Goal: Task Accomplishment & Management: Use online tool/utility

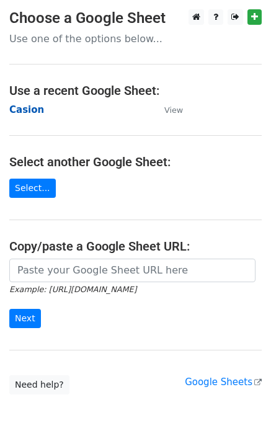
click at [28, 108] on strong "Casion" at bounding box center [26, 109] width 35 height 11
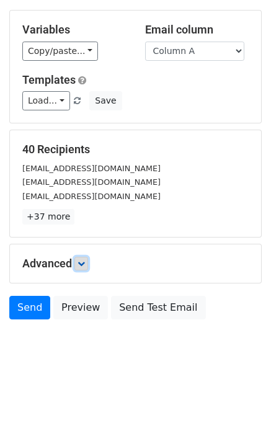
click at [81, 262] on icon at bounding box center [80, 263] width 7 height 7
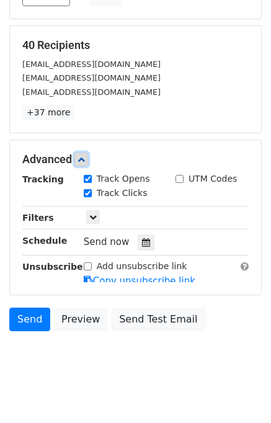
scroll to position [164, 0]
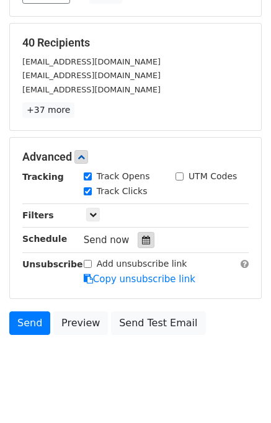
click at [146, 235] on div at bounding box center [146, 240] width 17 height 16
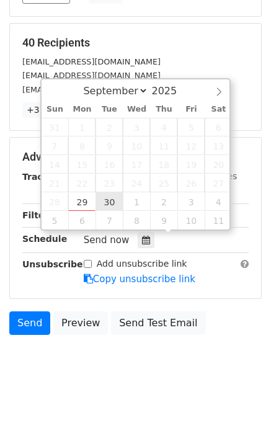
type input "2025-09-30 12:00"
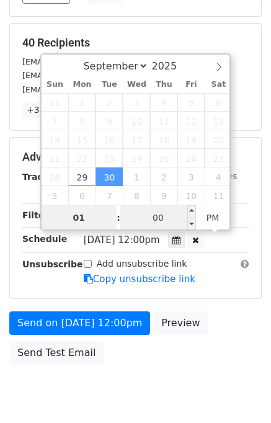
type input "01"
type input "2025-09-30 13:00"
click at [139, 219] on input "00" at bounding box center [158, 217] width 76 height 25
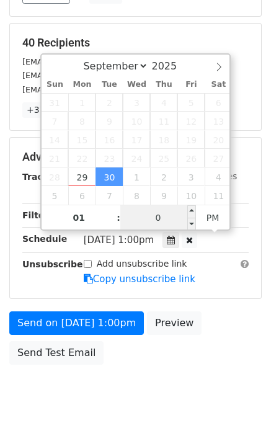
type input "00"
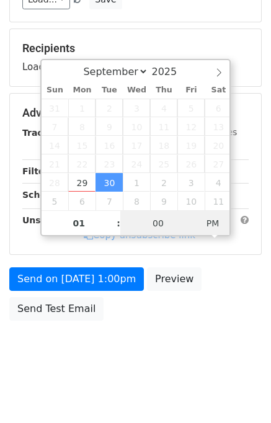
type input "2025-09-30 01:00"
click at [214, 219] on span "PM" at bounding box center [213, 223] width 34 height 25
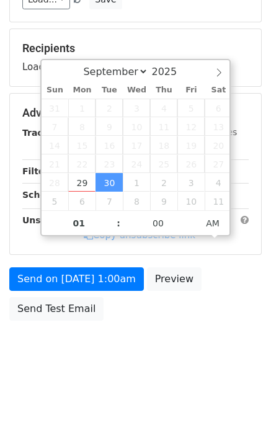
click at [234, 298] on div "Send on Sep 30 at 1:00am Preview Send Test Email" at bounding box center [135, 296] width 271 height 59
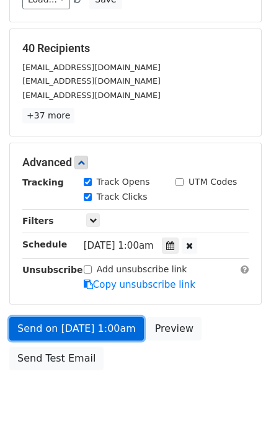
click at [94, 329] on link "Send on Sep 30 at 1:00am" at bounding box center [76, 329] width 134 height 24
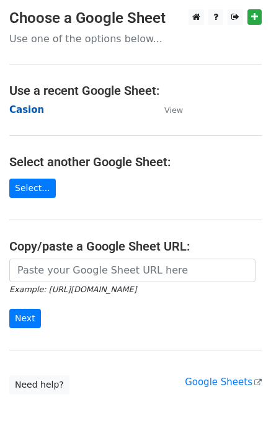
click at [30, 111] on strong "Casion" at bounding box center [26, 109] width 35 height 11
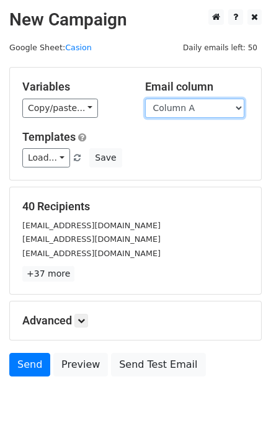
click at [207, 110] on select "Column A Column B Column C" at bounding box center [194, 108] width 99 height 19
select select "Column B"
click at [145, 99] on select "Column A Column B Column C" at bounding box center [194, 108] width 99 height 19
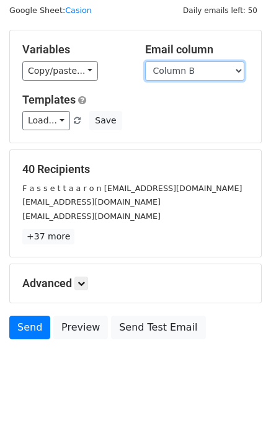
scroll to position [57, 0]
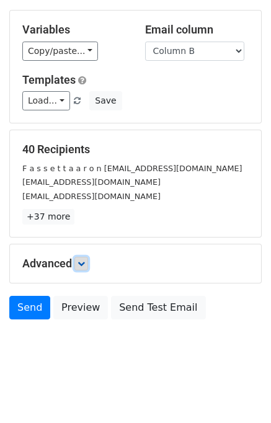
click at [80, 267] on link at bounding box center [81, 264] width 14 height 14
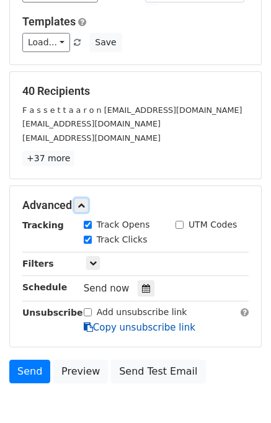
scroll to position [167, 0]
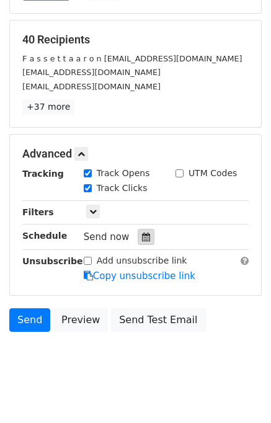
click at [143, 237] on icon at bounding box center [146, 236] width 8 height 9
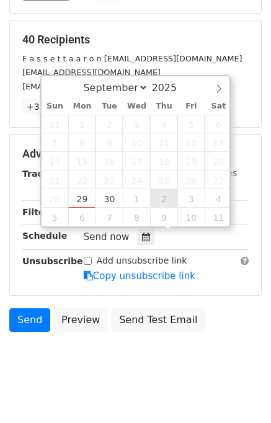
type input "2025-10-02 12:00"
select select "9"
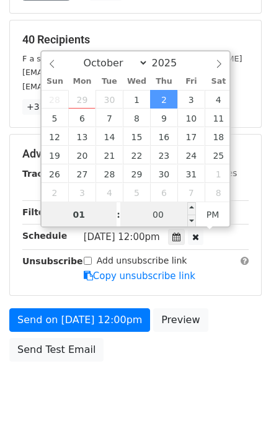
type input "01"
type input "2025-10-02 13:00"
click at [129, 216] on input "00" at bounding box center [158, 214] width 76 height 25
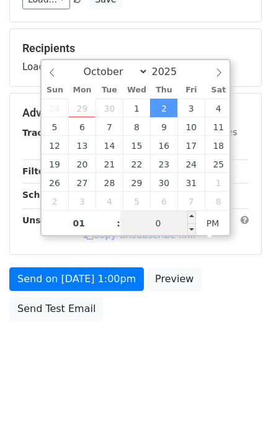
type input "05"
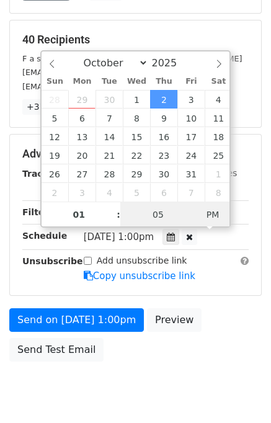
type input "2025-10-02 01:05"
click at [211, 218] on span "PM" at bounding box center [213, 214] width 34 height 25
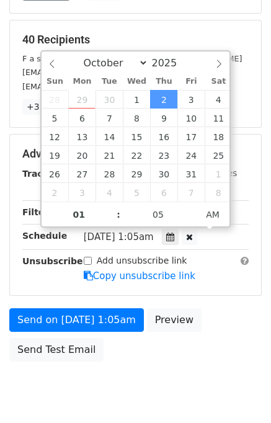
drag, startPoint x: 238, startPoint y: 293, endPoint x: 236, endPoint y: 299, distance: 6.7
click at [238, 296] on form "Variables Copy/paste... {{Column A}} {{Column B}} {{Column C}} Email column Col…" at bounding box center [135, 133] width 252 height 467
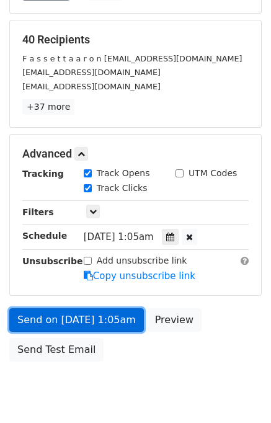
click at [63, 318] on link "Send on Oct 2 at 1:05am" at bounding box center [76, 320] width 134 height 24
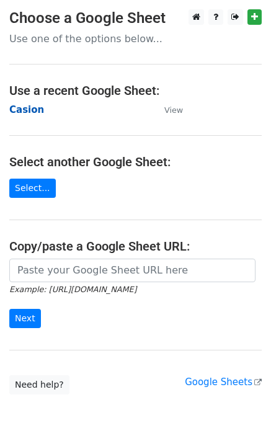
click at [32, 110] on strong "Casion" at bounding box center [26, 109] width 35 height 11
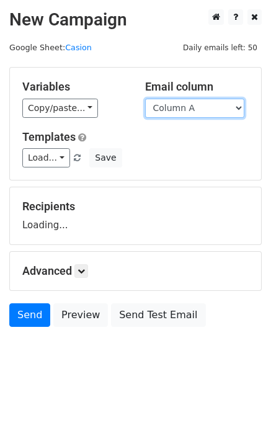
click at [187, 111] on select "Column A Column B Column C" at bounding box center [194, 108] width 99 height 19
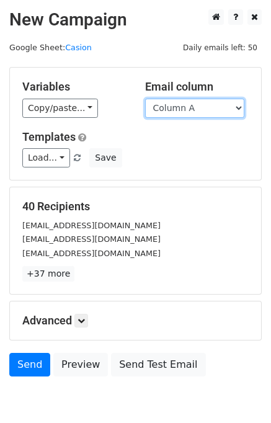
click at [203, 110] on select "Column A Column B Column C" at bounding box center [194, 108] width 99 height 19
select select "Column C"
click at [145, 99] on select "Column A Column B Column C" at bounding box center [194, 108] width 99 height 19
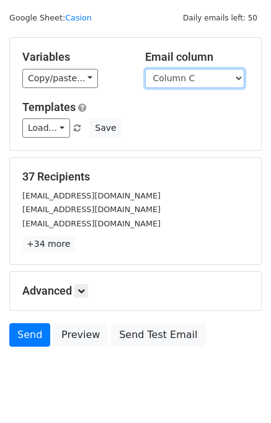
scroll to position [57, 0]
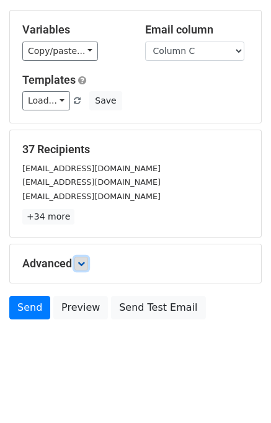
click at [85, 262] on icon at bounding box center [80, 263] width 7 height 7
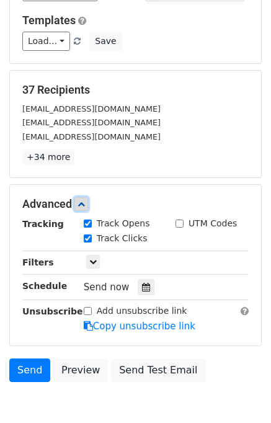
scroll to position [172, 0]
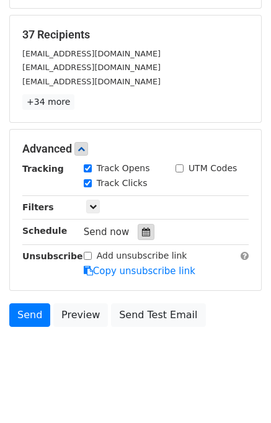
click at [143, 227] on div at bounding box center [146, 232] width 17 height 16
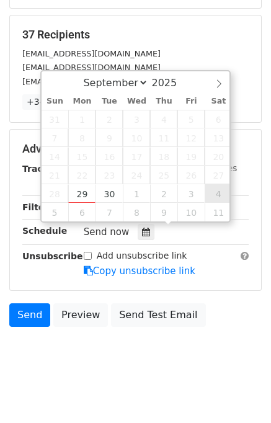
type input "2025-10-04 12:00"
select select "9"
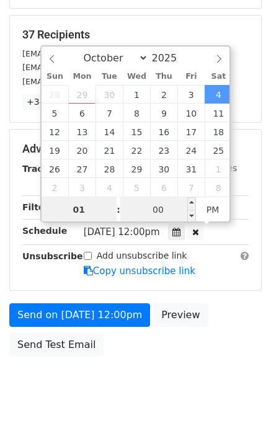
type input "01"
type input "2025-10-04 13:00"
click at [151, 209] on input "00" at bounding box center [158, 209] width 76 height 25
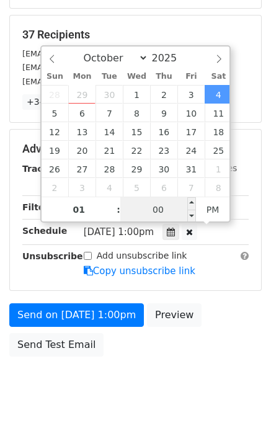
scroll to position [158, 0]
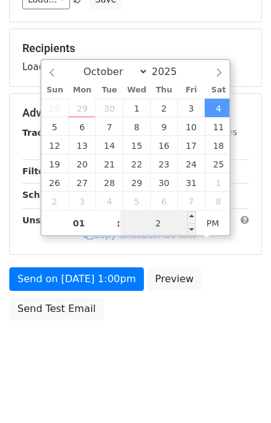
type input "20"
type input "2025-10-04 01:20"
click at [209, 224] on span "PM" at bounding box center [213, 223] width 34 height 25
click at [240, 319] on div "Send on Oct 4 at 1:20am Preview Send Test Email" at bounding box center [135, 296] width 271 height 59
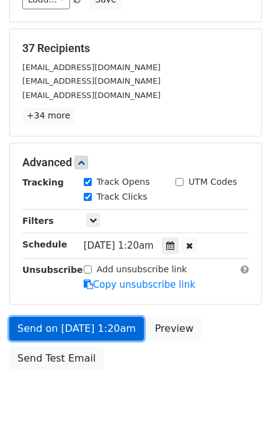
click at [105, 325] on link "Send on Oct 4 at 1:20am" at bounding box center [76, 329] width 134 height 24
